Goal: Book appointment/travel/reservation

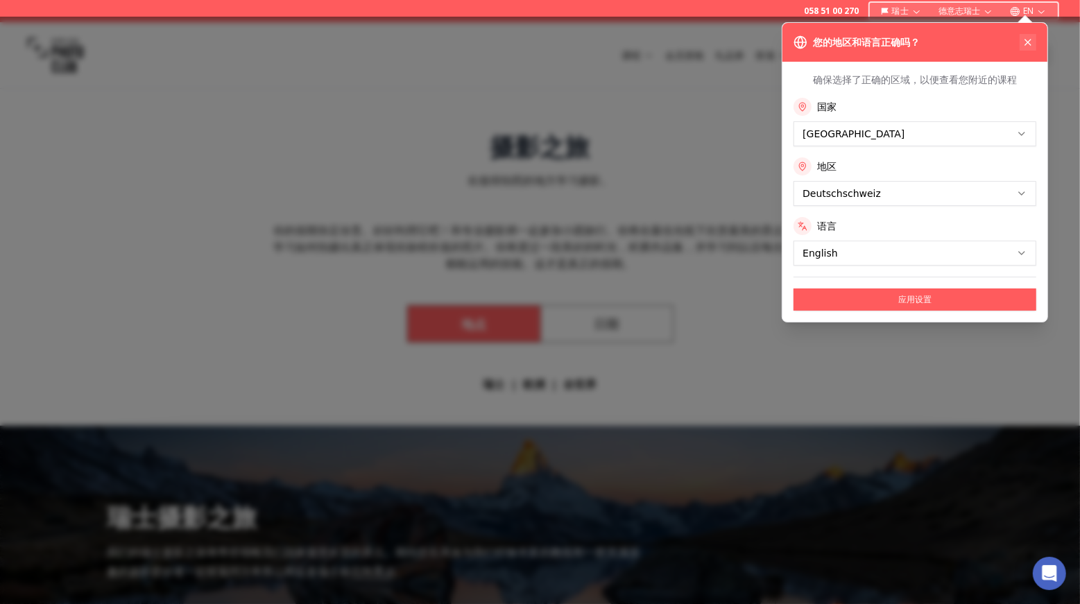
click at [1032, 40] on icon at bounding box center [1028, 42] width 11 height 11
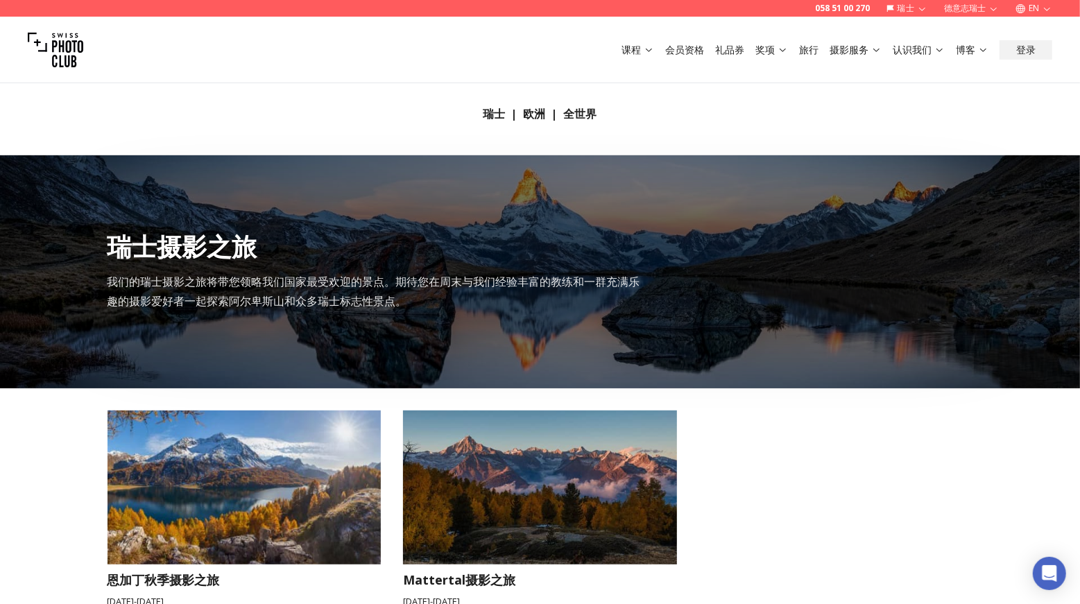
scroll to position [527, 0]
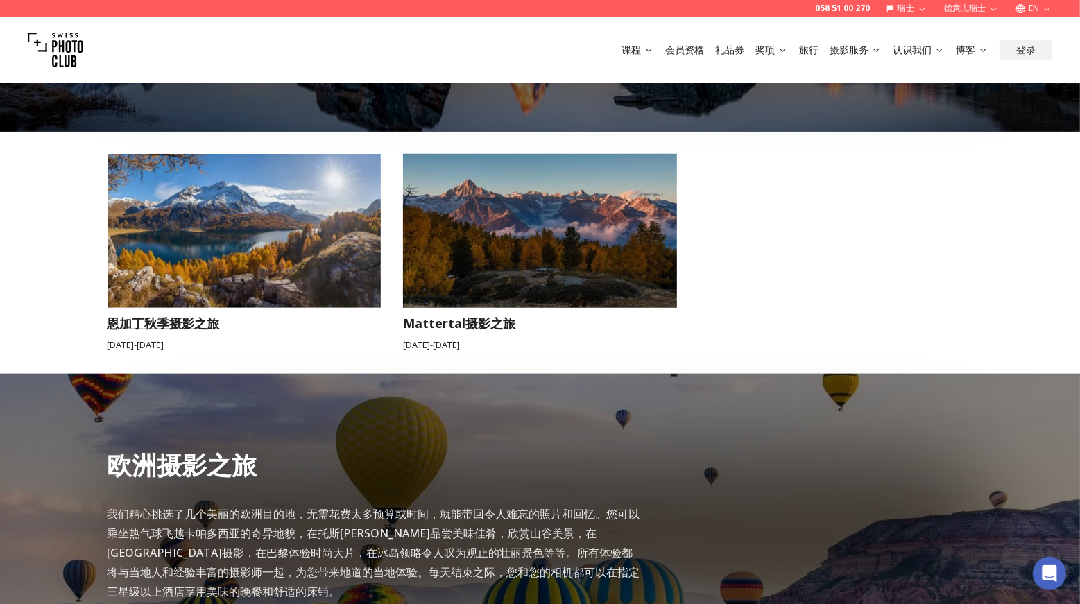
click at [234, 280] on img at bounding box center [245, 231] width 274 height 154
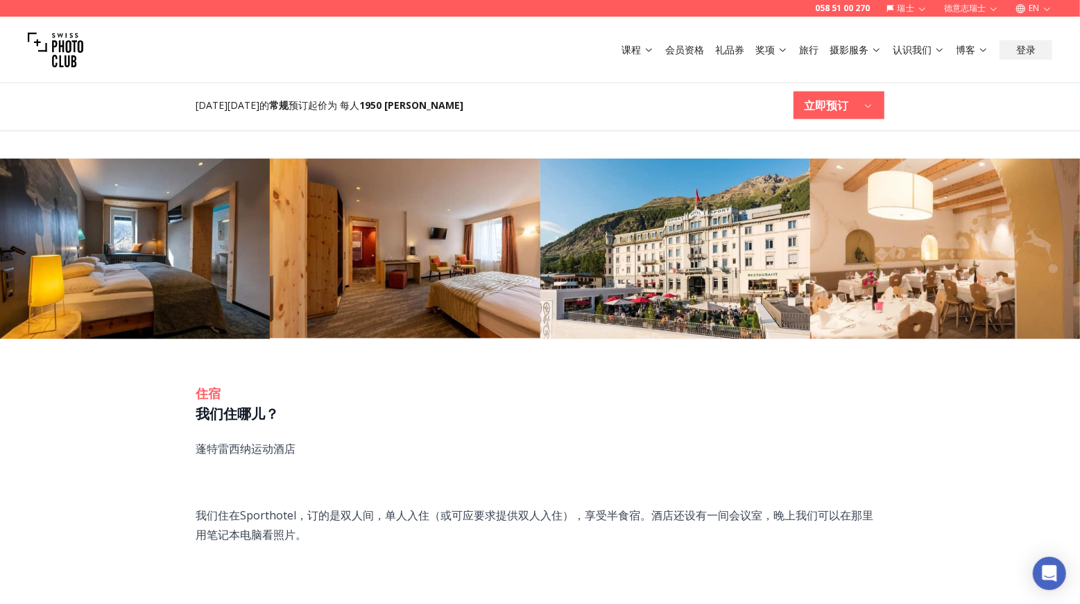
scroll to position [1189, 0]
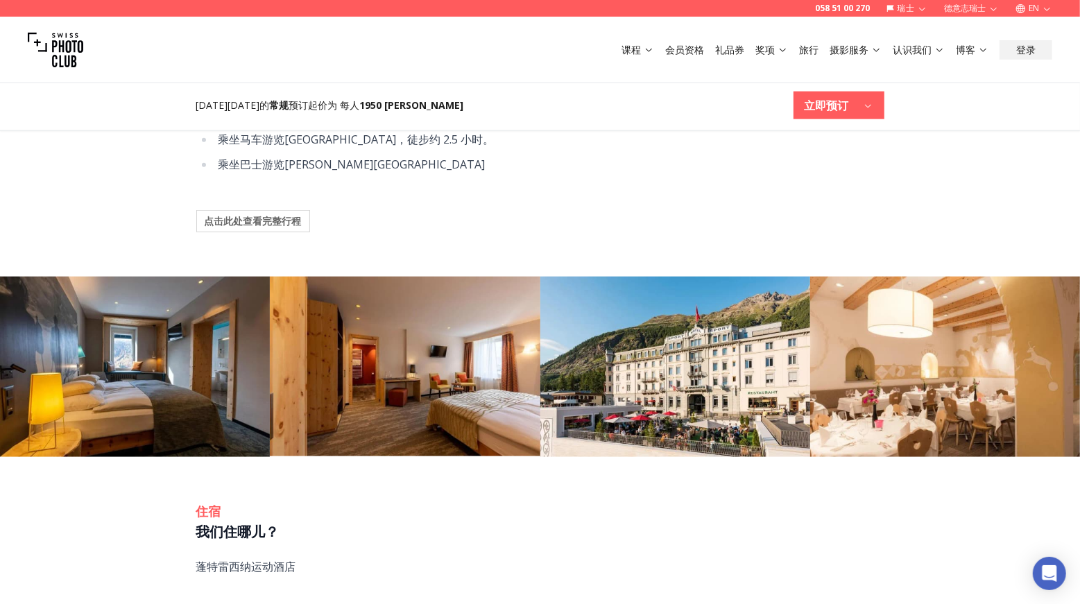
click at [278, 220] on font "点击此处查看完整行程" at bounding box center [253, 220] width 97 height 13
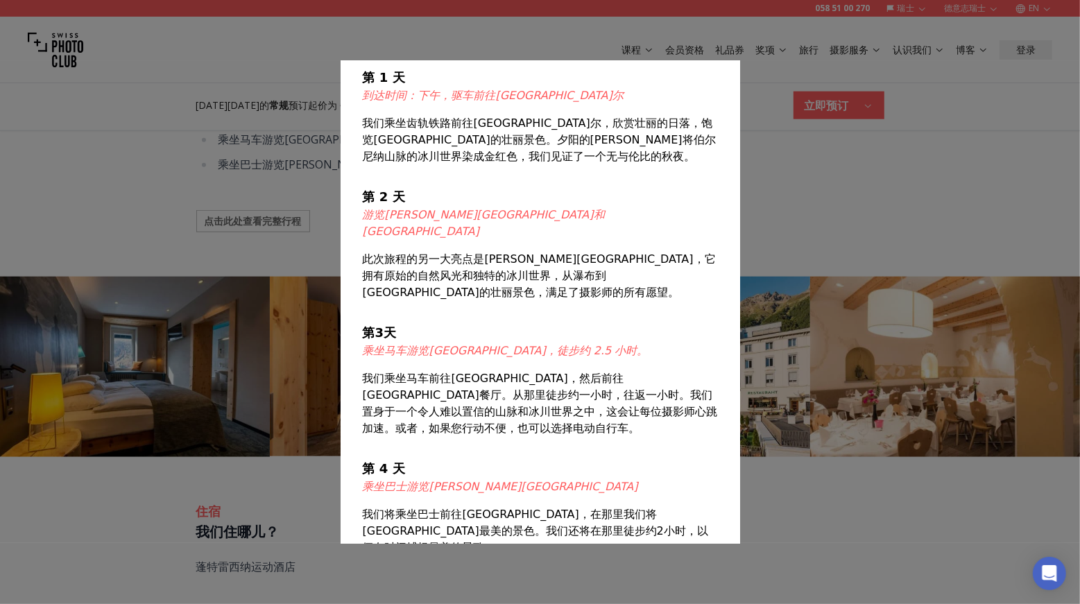
scroll to position [52, 0]
click at [833, 199] on div at bounding box center [540, 302] width 1080 height 604
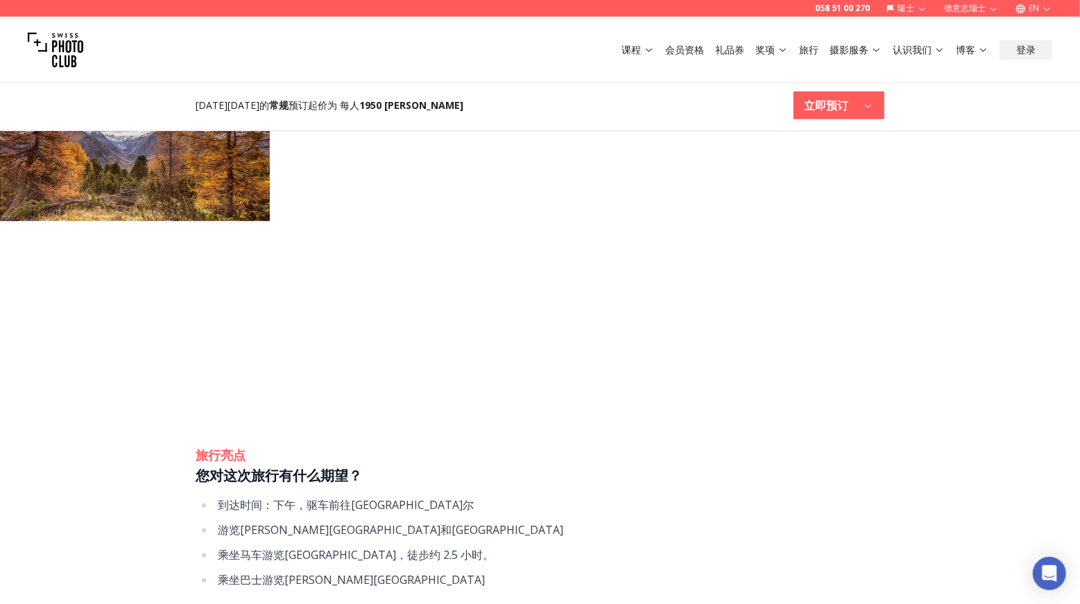
scroll to position [657, 0]
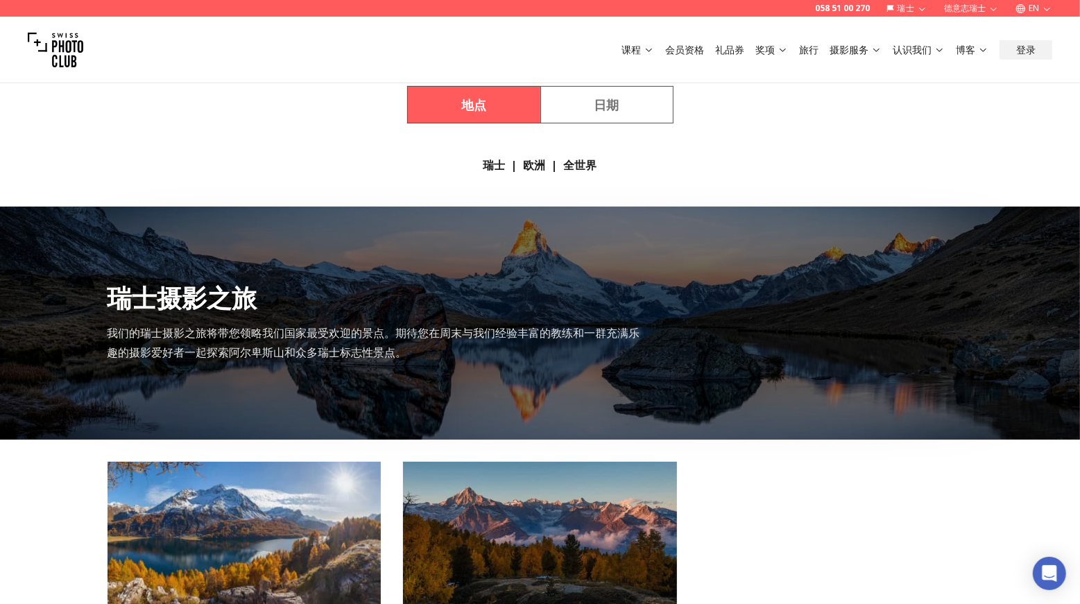
scroll to position [443, 0]
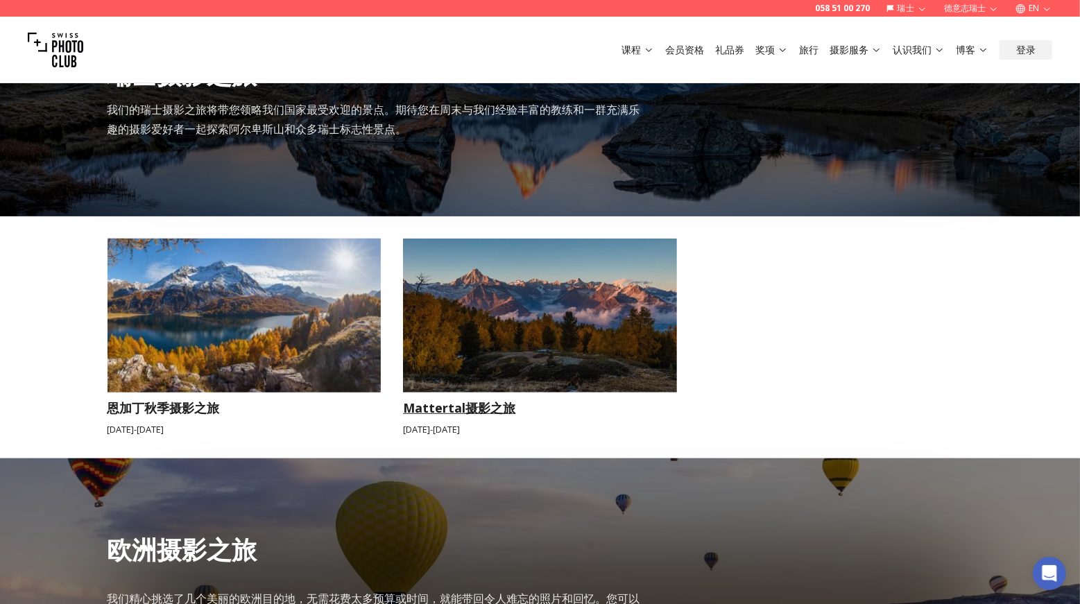
click at [485, 298] on img at bounding box center [540, 316] width 274 height 154
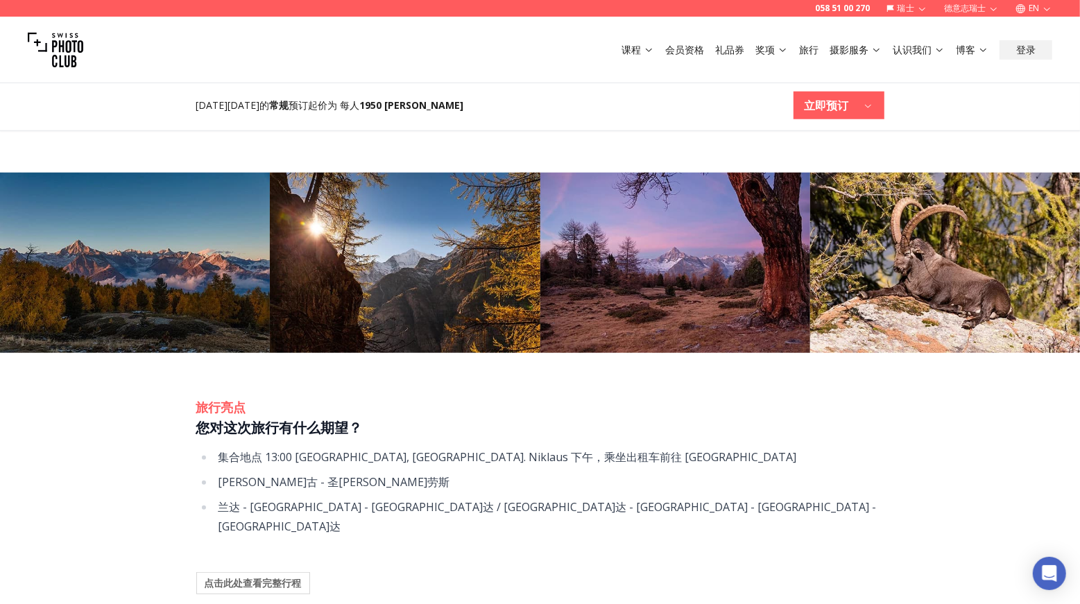
scroll to position [1032, 0]
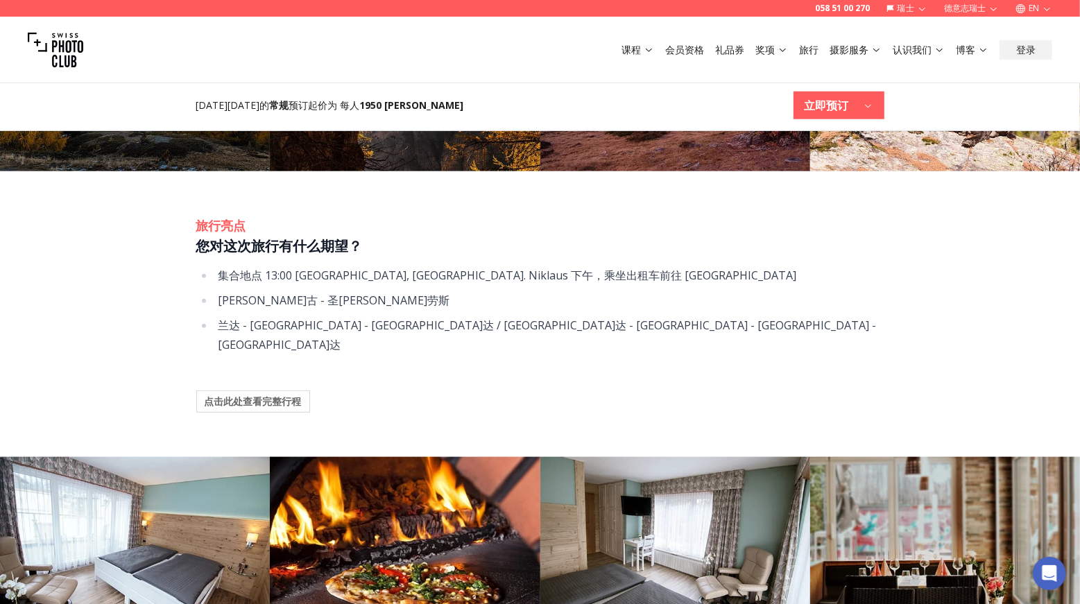
click at [278, 395] on font "点击此处查看完整行程" at bounding box center [253, 401] width 97 height 13
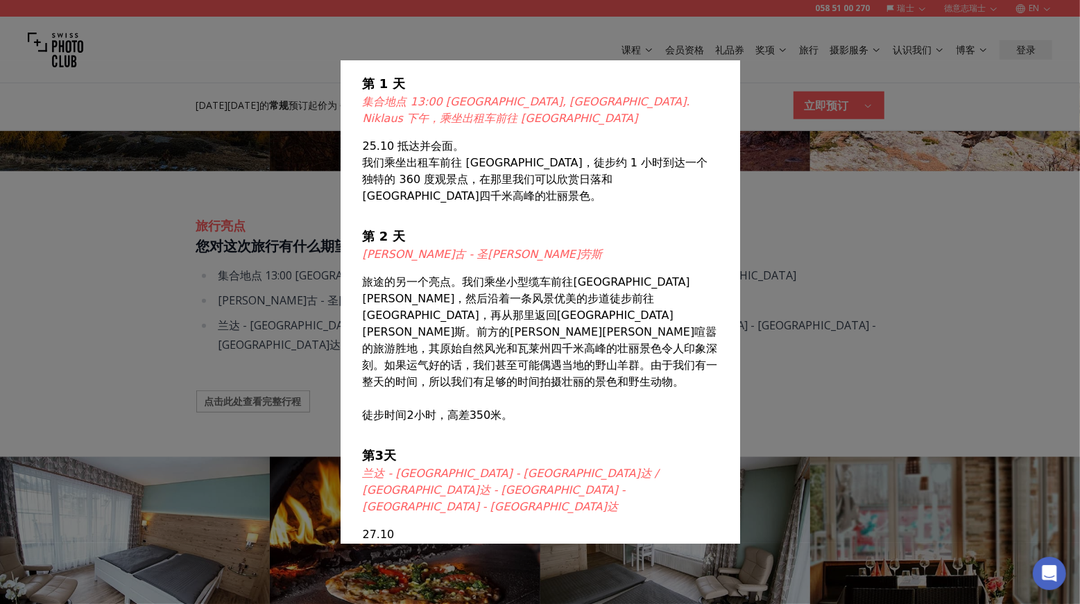
scroll to position [0, 0]
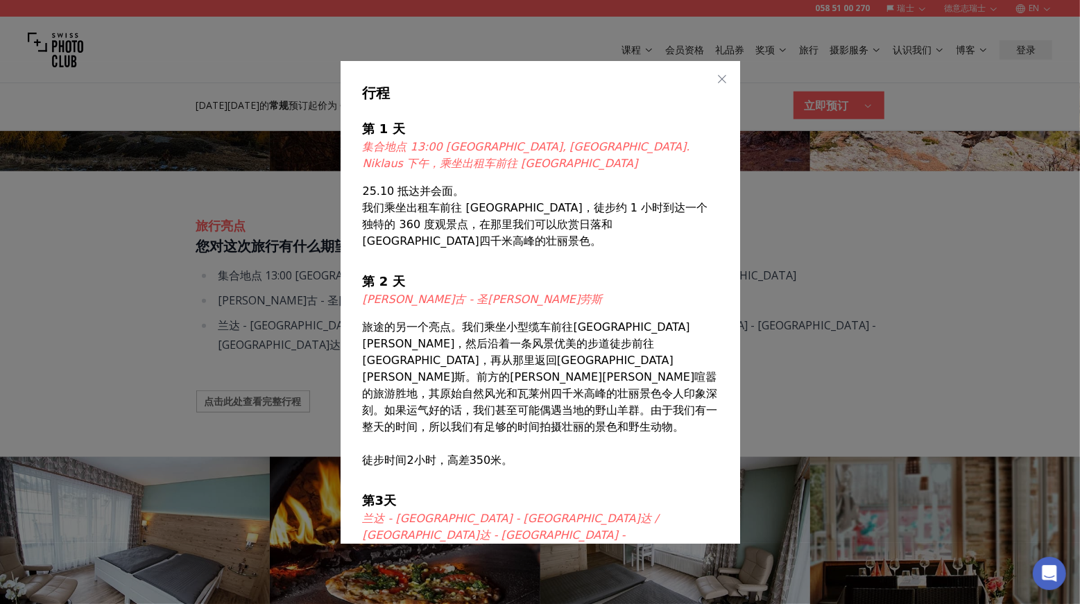
click at [714, 83] on button "button" at bounding box center [722, 78] width 17 height 17
